Goal: Task Accomplishment & Management: Use online tool/utility

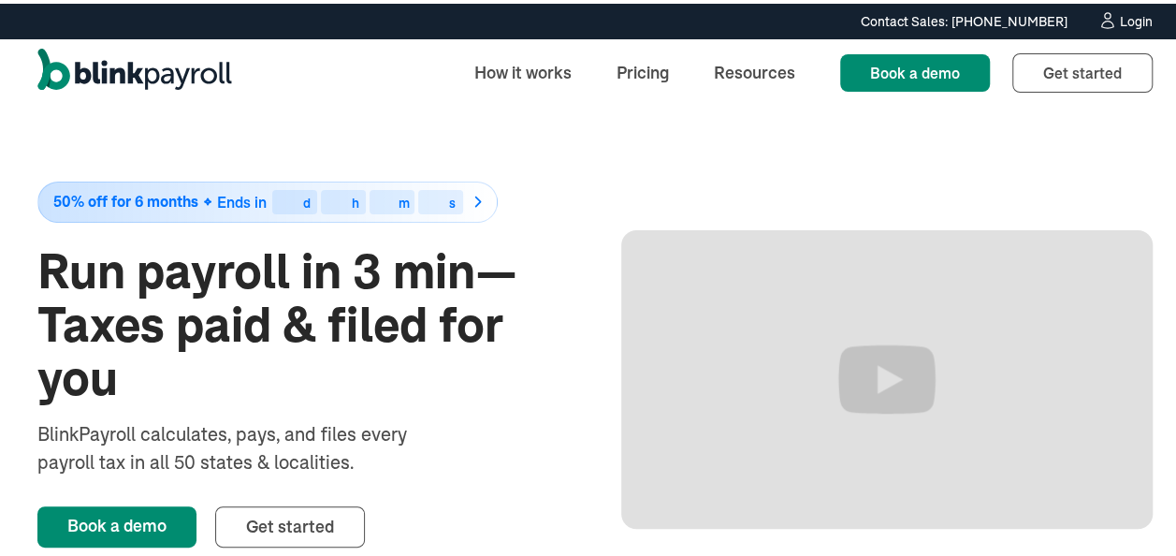
click at [1120, 17] on div "Login" at bounding box center [1136, 17] width 33 height 13
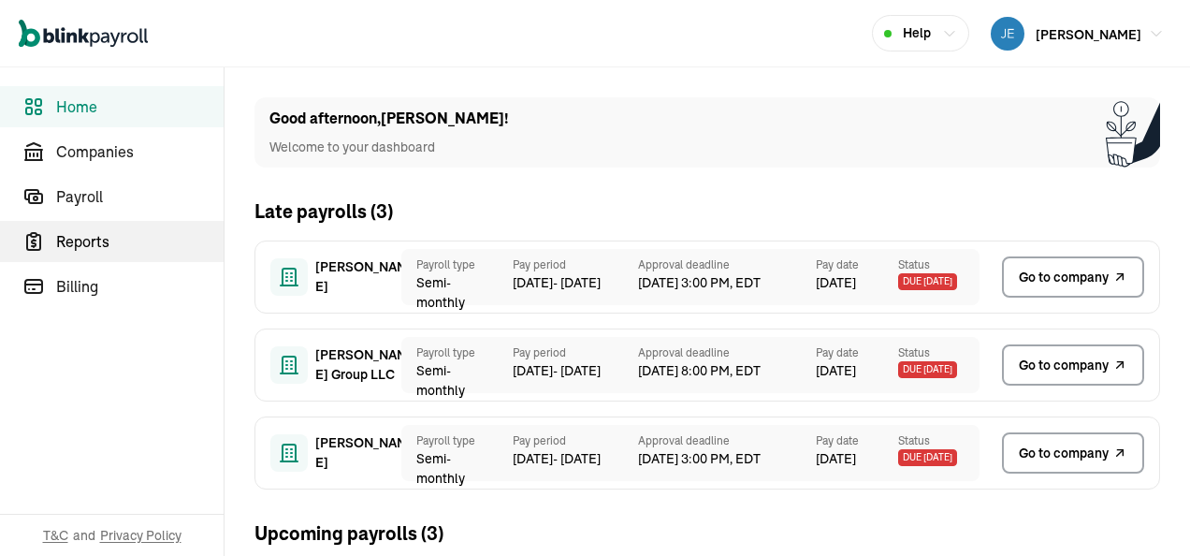
click at [99, 242] on span "Reports" at bounding box center [140, 241] width 168 height 22
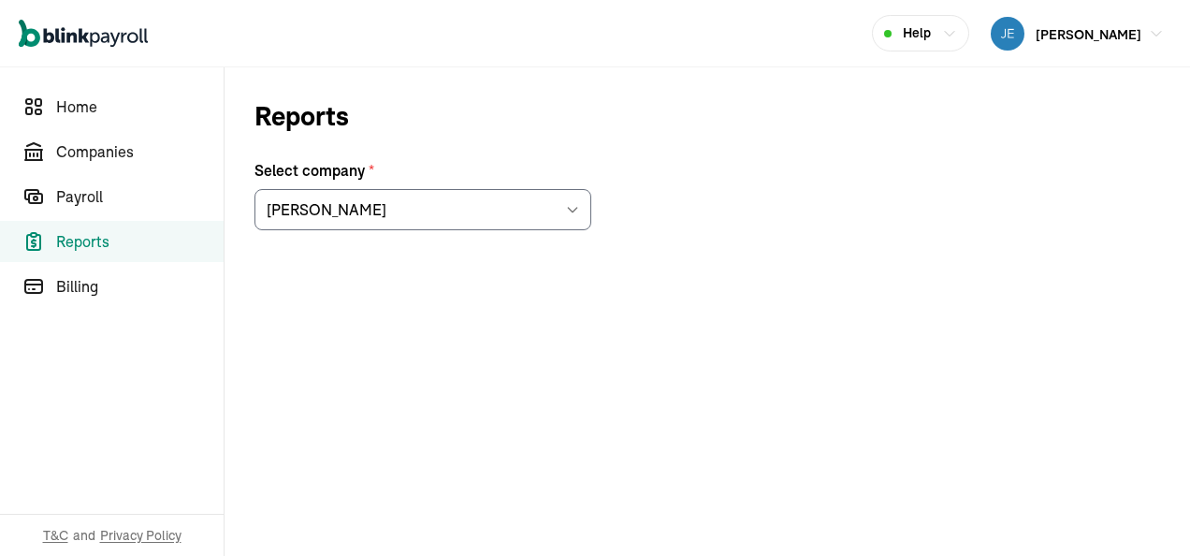
click at [574, 206] on icon at bounding box center [572, 209] width 15 height 15
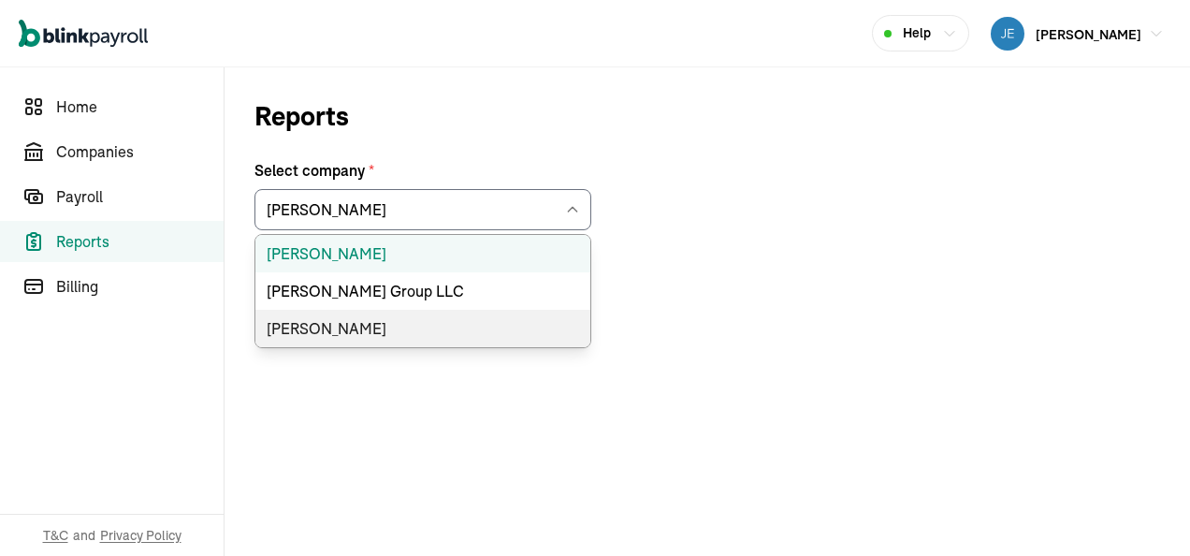
click at [364, 320] on li "Mark J. Krowiak" at bounding box center [422, 328] width 335 height 37
type input "Mark J. Krowiak"
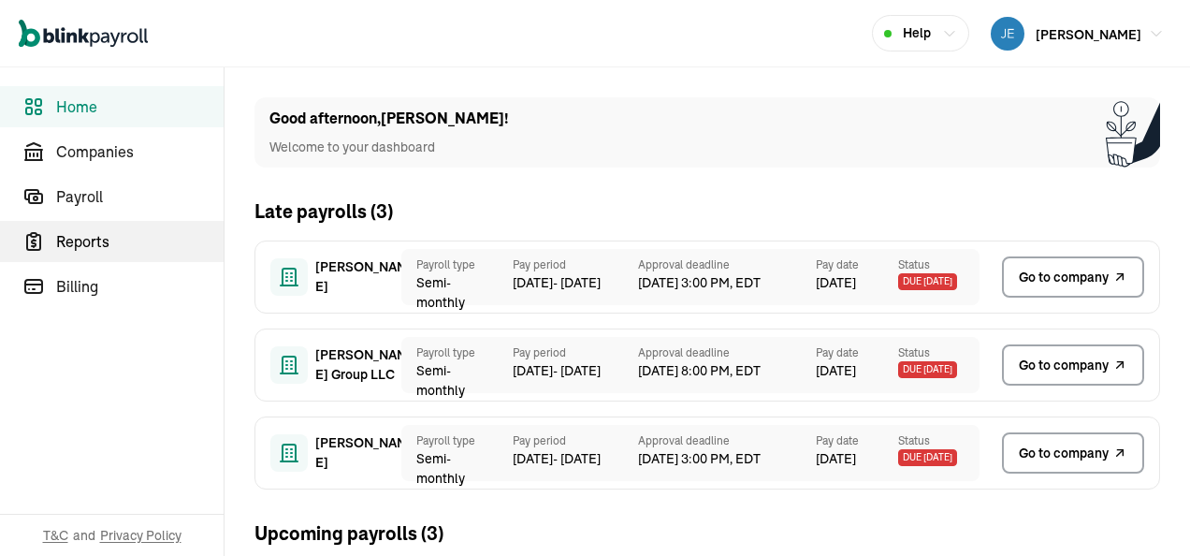
click at [99, 242] on span "Reports" at bounding box center [140, 241] width 168 height 22
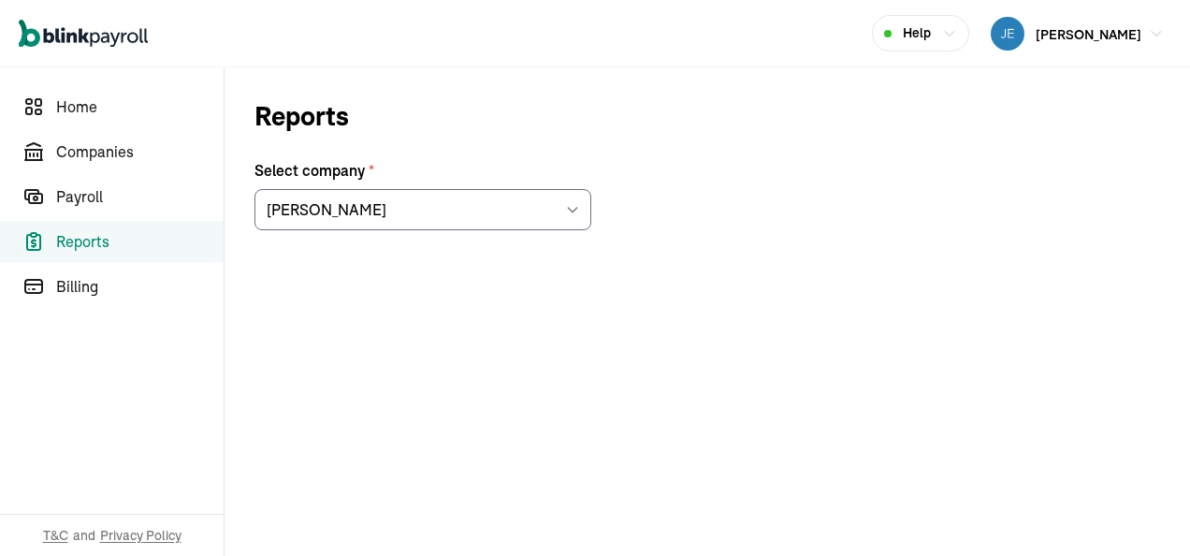
click at [574, 206] on icon at bounding box center [572, 209] width 15 height 15
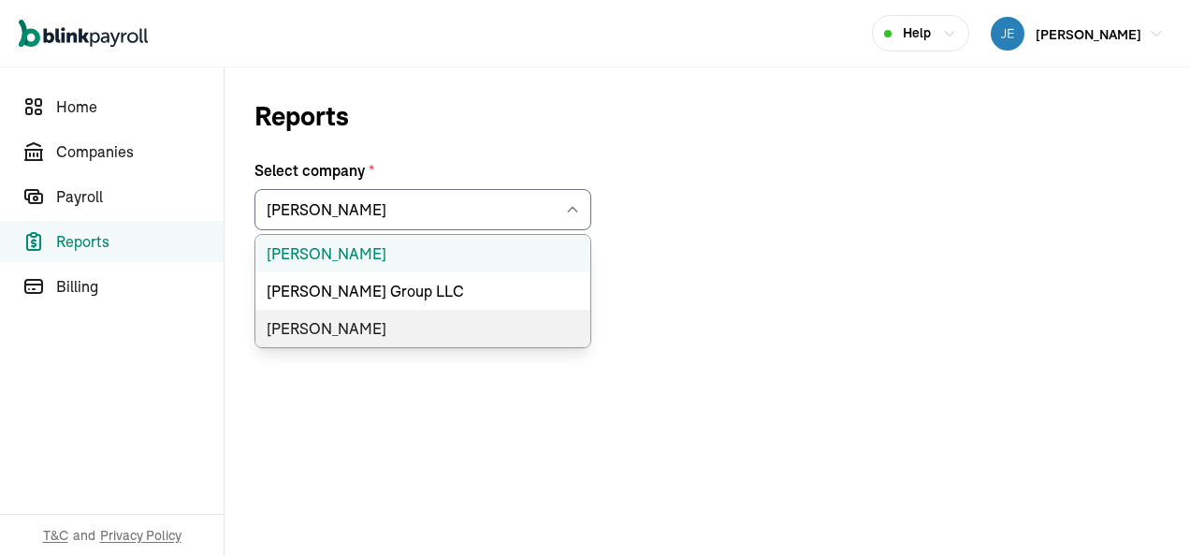
click at [364, 320] on li "[PERSON_NAME]" at bounding box center [422, 328] width 335 height 37
type input "[PERSON_NAME]"
